Goal: Task Accomplishment & Management: Manage account settings

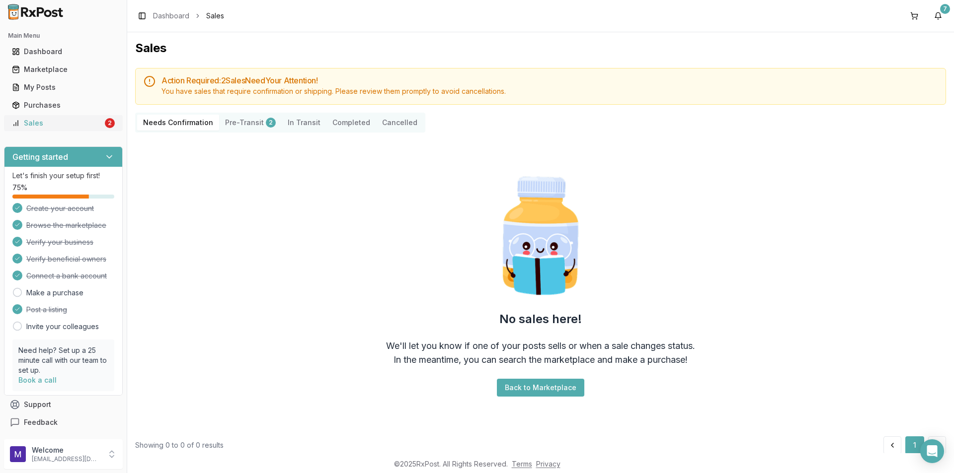
click at [71, 126] on div "Sales" at bounding box center [57, 123] width 91 height 10
click at [70, 88] on div "My Posts" at bounding box center [63, 87] width 103 height 10
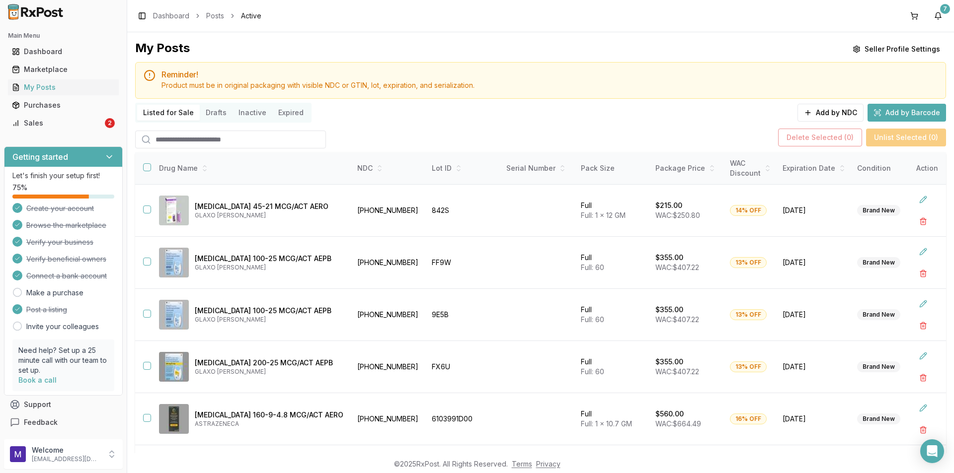
click at [215, 141] on input "search" at bounding box center [230, 140] width 191 height 18
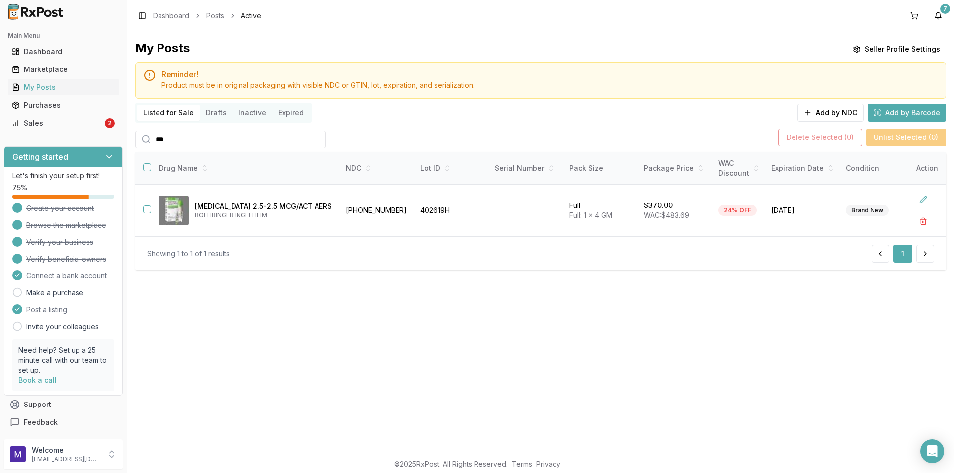
type input "***"
click at [148, 208] on button "button" at bounding box center [147, 210] width 8 height 8
click at [810, 137] on button "Delete Selected ( 1 )" at bounding box center [822, 138] width 82 height 18
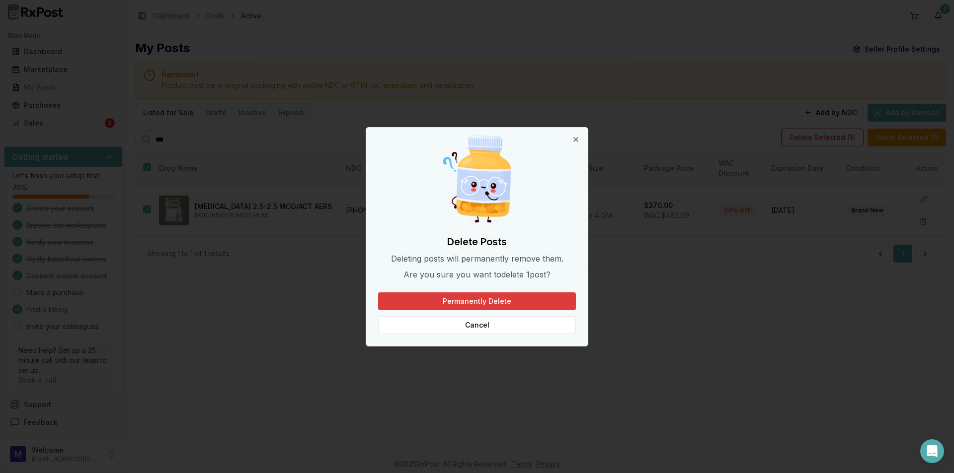
click at [511, 300] on button "Permanently Delete" at bounding box center [477, 302] width 198 height 18
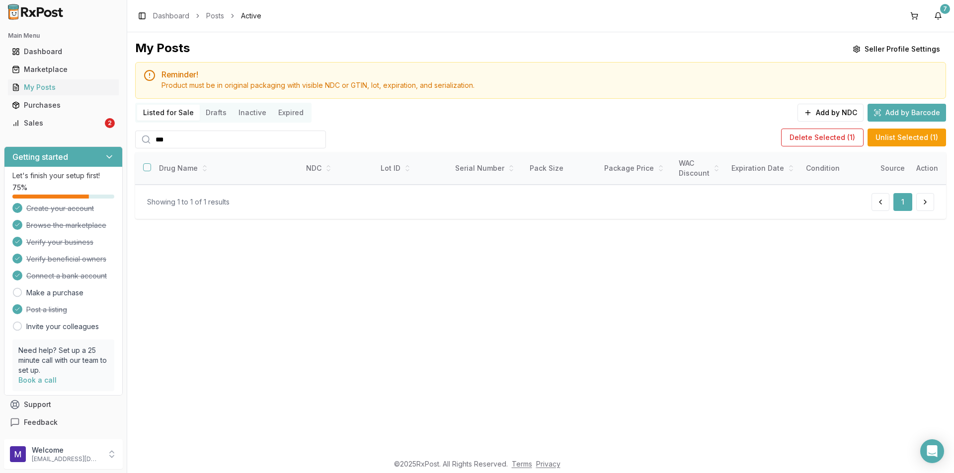
click at [263, 135] on input "***" at bounding box center [230, 140] width 191 height 18
click at [56, 83] on div "My Posts" at bounding box center [63, 87] width 103 height 10
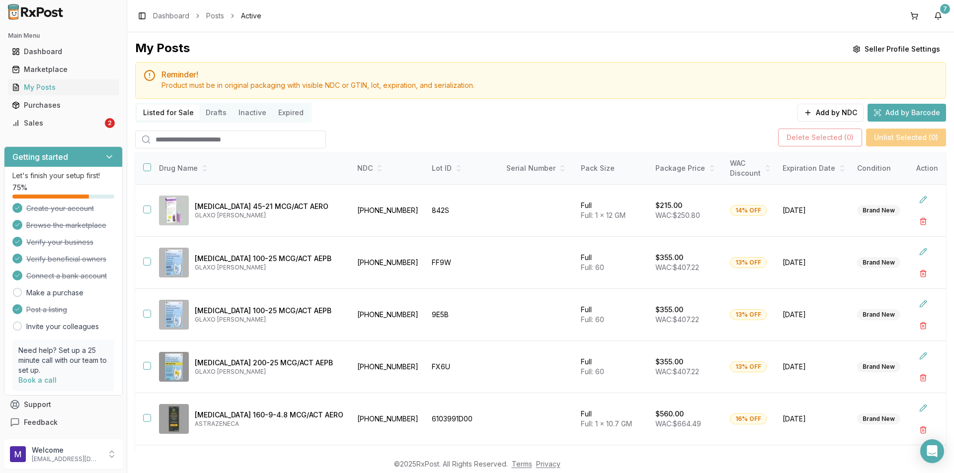
click at [181, 144] on input "search" at bounding box center [230, 140] width 191 height 18
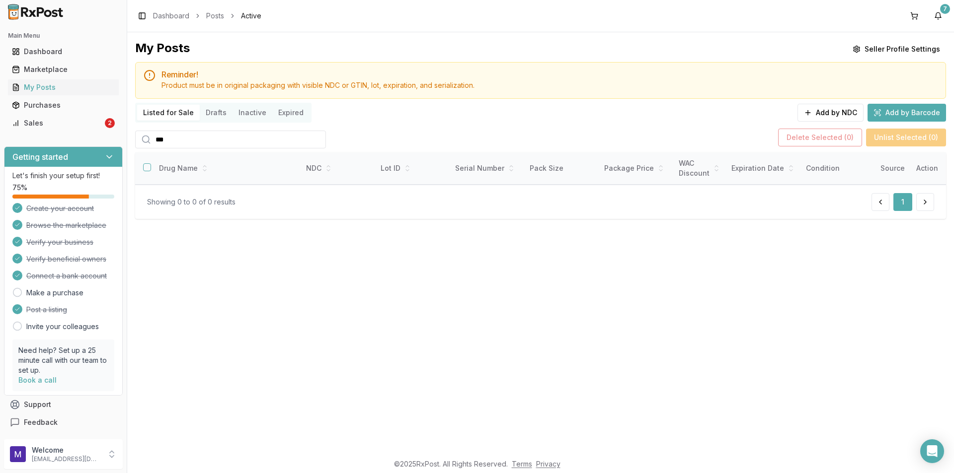
type input "***"
click at [315, 140] on input "***" at bounding box center [230, 140] width 191 height 18
click at [315, 140] on input "search" at bounding box center [230, 140] width 191 height 18
click at [53, 127] on div "Sales" at bounding box center [57, 123] width 91 height 10
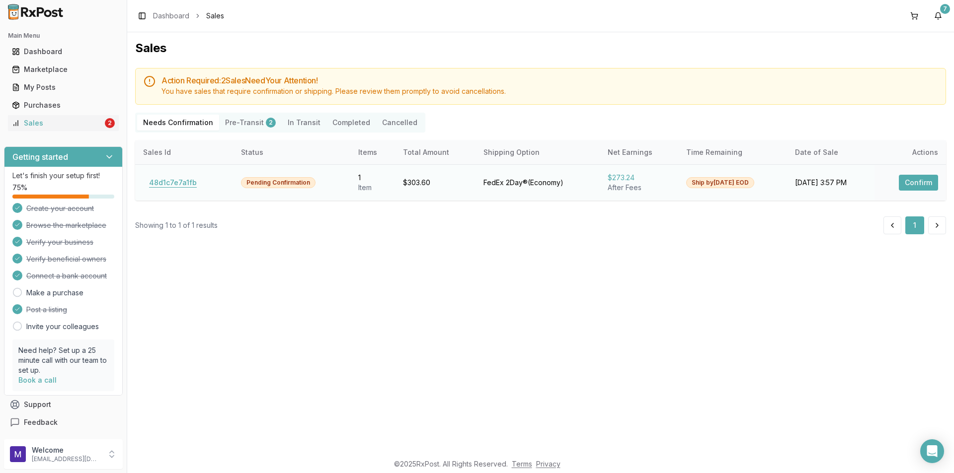
click at [182, 184] on button "48d1c7e7a1fb" at bounding box center [173, 183] width 60 height 16
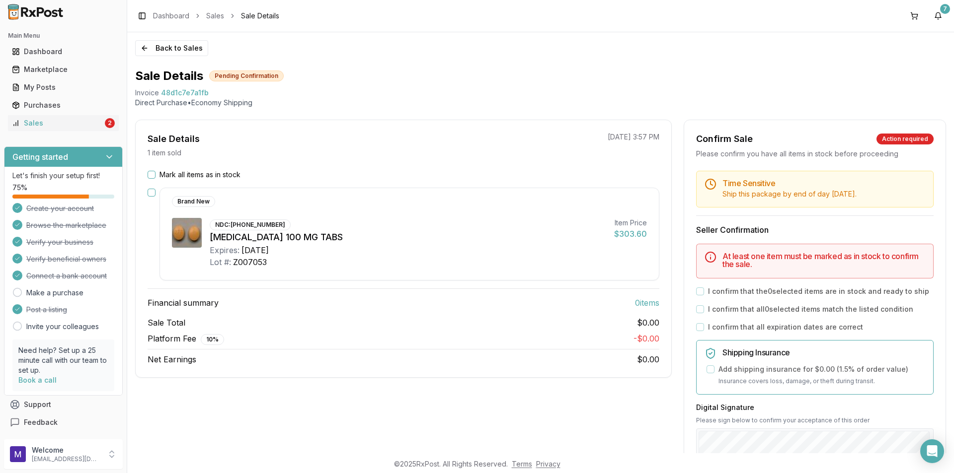
click at [149, 174] on button "Mark all items as in stock" at bounding box center [152, 175] width 8 height 8
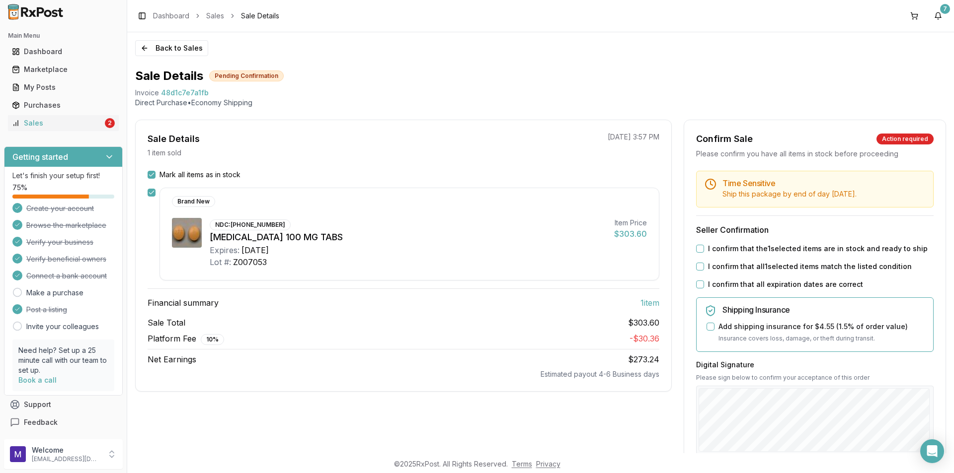
click at [698, 248] on button "I confirm that the 1 selected items are in stock and ready to ship" at bounding box center [700, 249] width 8 height 8
click at [698, 266] on button "I confirm that all 1 selected items match the listed condition" at bounding box center [700, 267] width 8 height 8
click at [698, 285] on button "I confirm that all expiration dates are correct" at bounding box center [700, 285] width 8 height 8
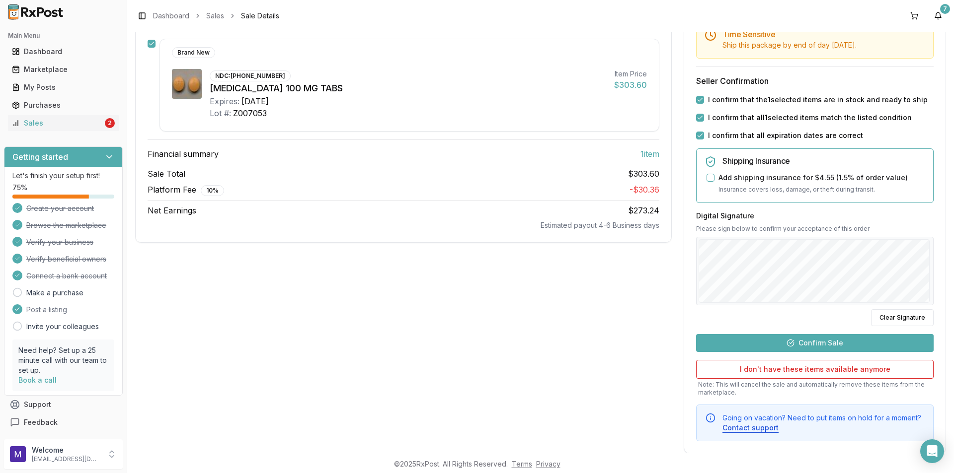
click at [843, 343] on button "Confirm Sale" at bounding box center [814, 343] width 237 height 18
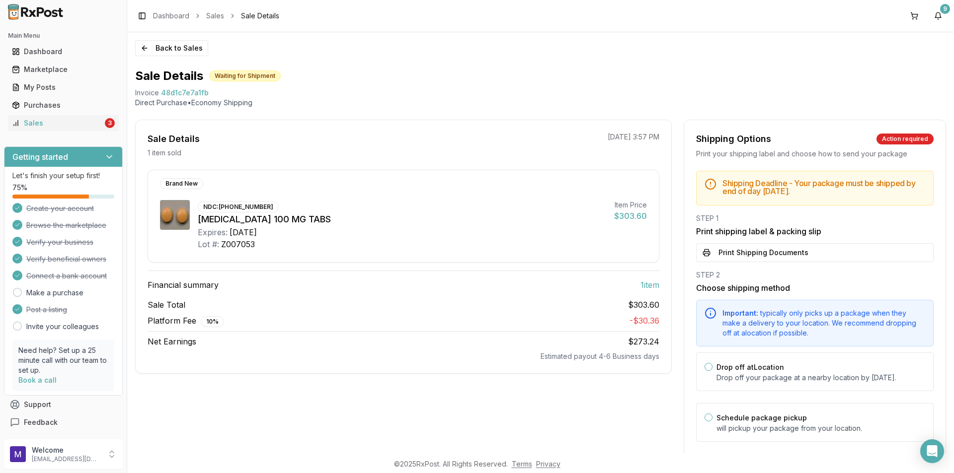
drag, startPoint x: 746, startPoint y: 255, endPoint x: 732, endPoint y: 262, distance: 16.0
click at [746, 255] on button "Print Shipping Documents" at bounding box center [814, 252] width 237 height 19
click at [46, 125] on div "Sales" at bounding box center [57, 123] width 91 height 10
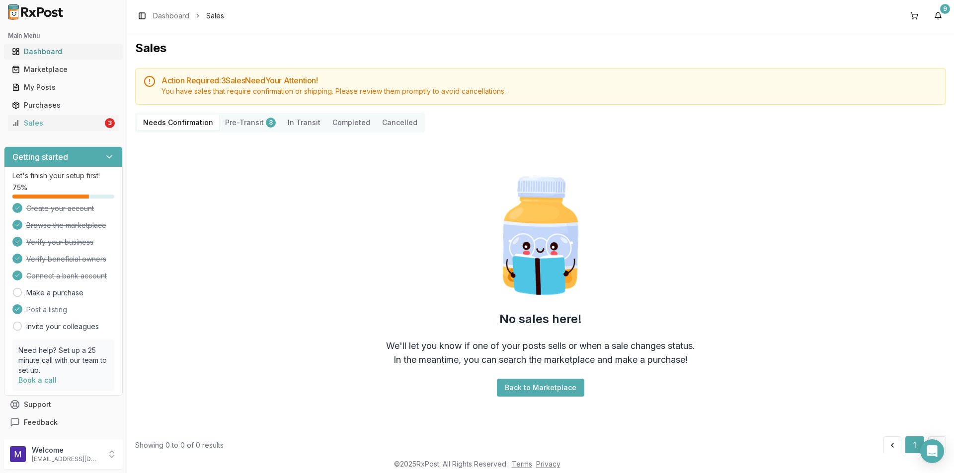
click at [56, 52] on div "Dashboard" at bounding box center [63, 52] width 103 height 10
